Goal: Information Seeking & Learning: Learn about a topic

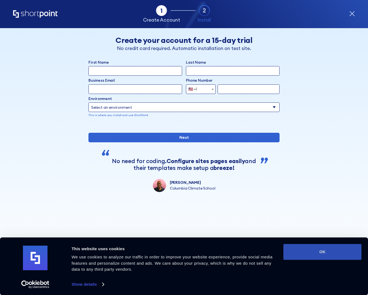
click at [311, 252] on button "OK" at bounding box center [322, 252] width 78 height 16
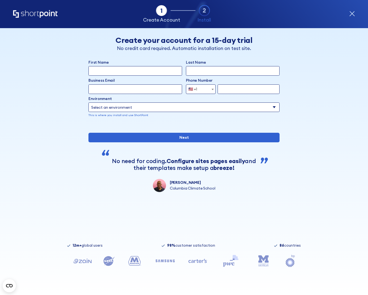
click at [43, 14] on icon "Home" at bounding box center [35, 14] width 44 height 8
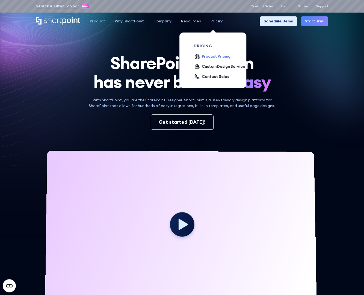
click at [203, 56] on div "Product Pricing" at bounding box center [216, 56] width 29 height 6
